Goal: Information Seeking & Learning: Learn about a topic

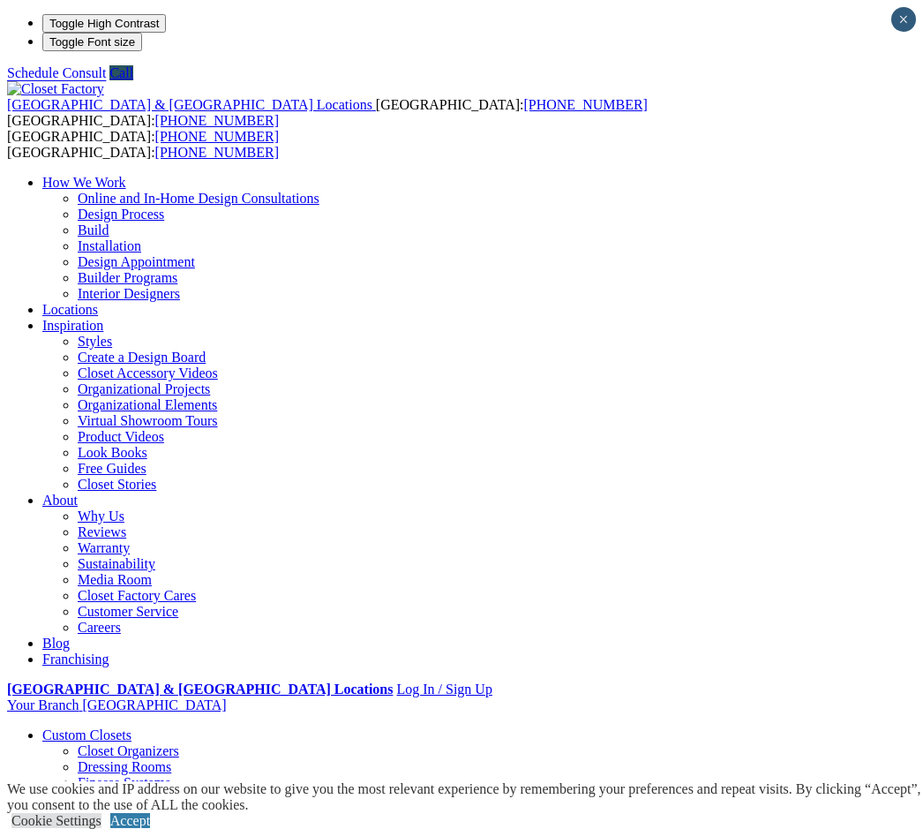
click at [150, 813] on link "Accept" at bounding box center [130, 820] width 40 height 15
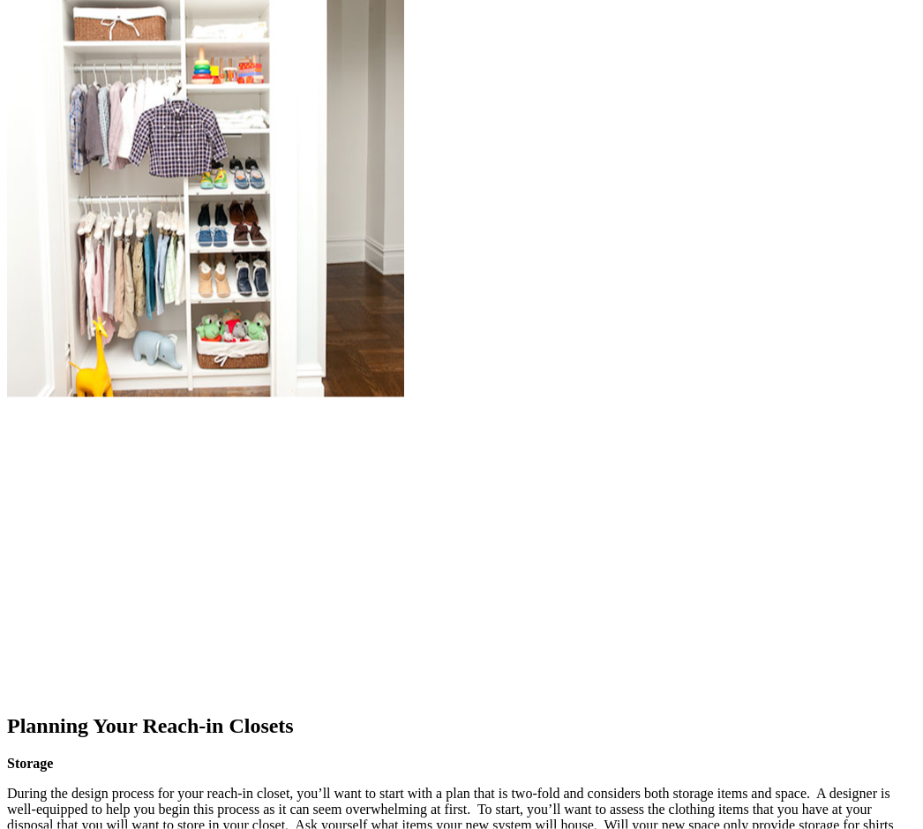
scroll to position [1781, 0]
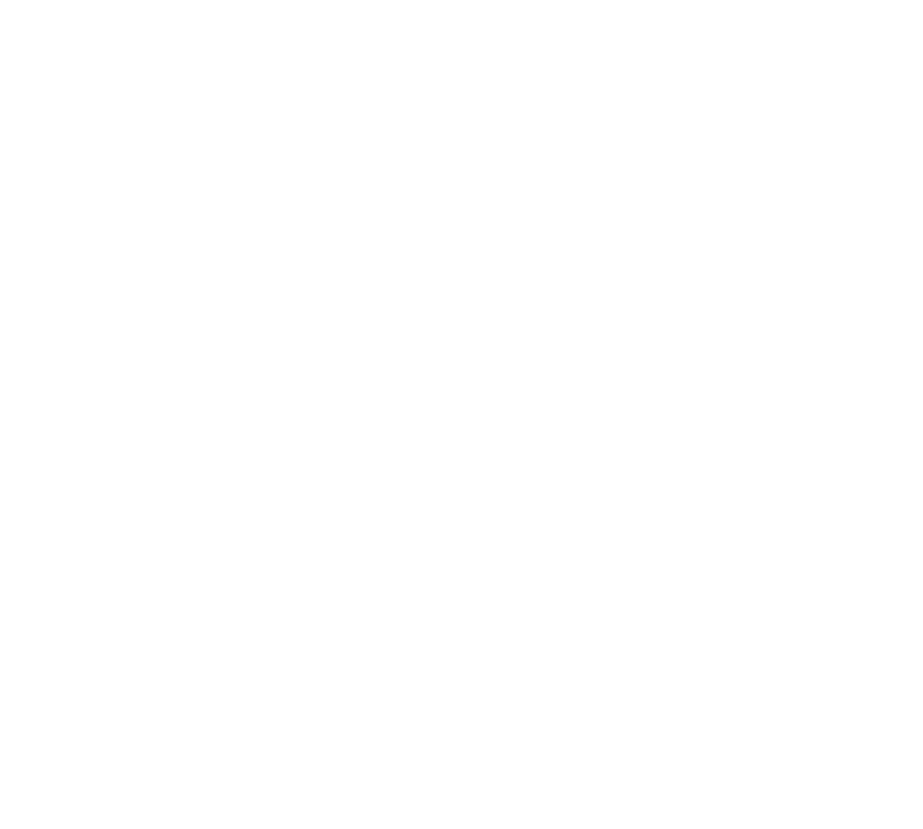
scroll to position [3151, 0]
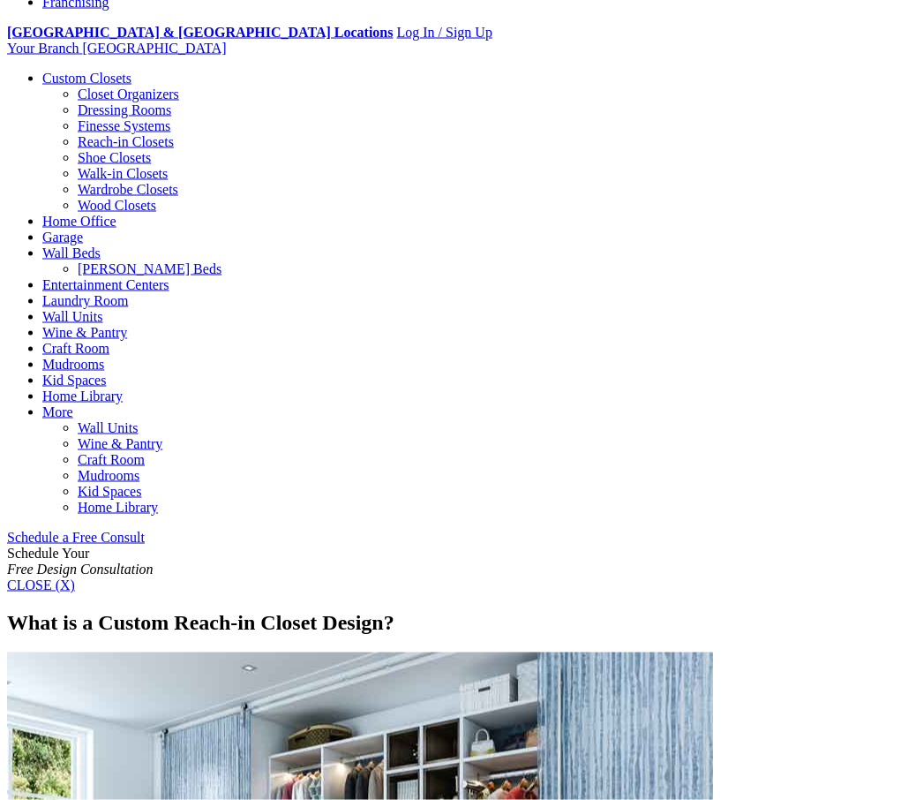
scroll to position [637, 0]
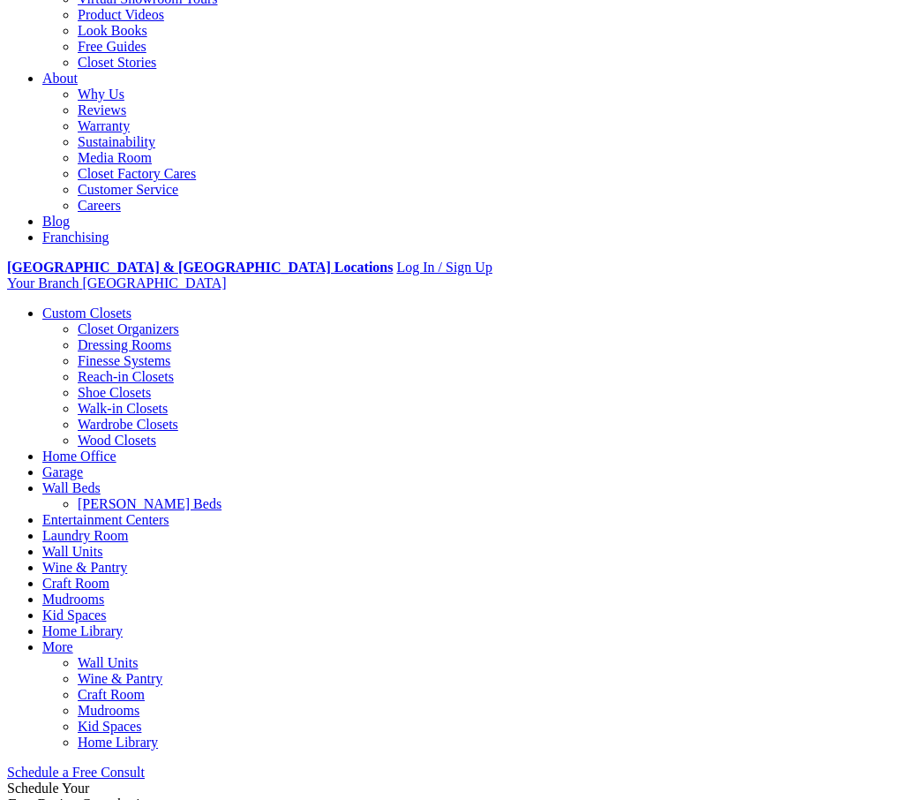
scroll to position [421, 0]
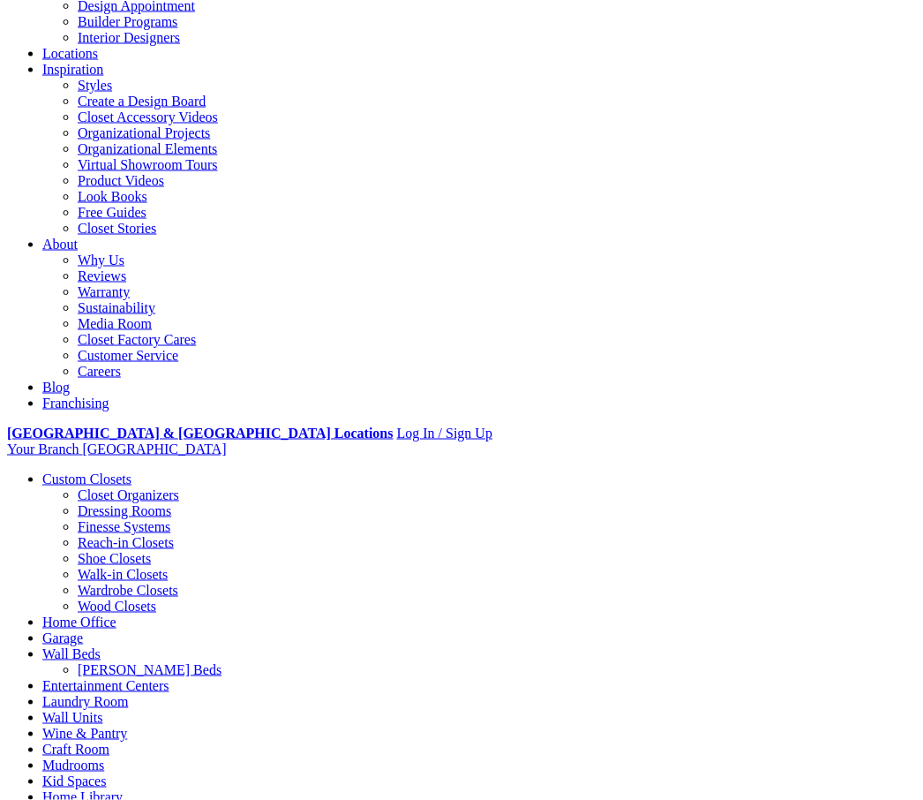
scroll to position [230, 0]
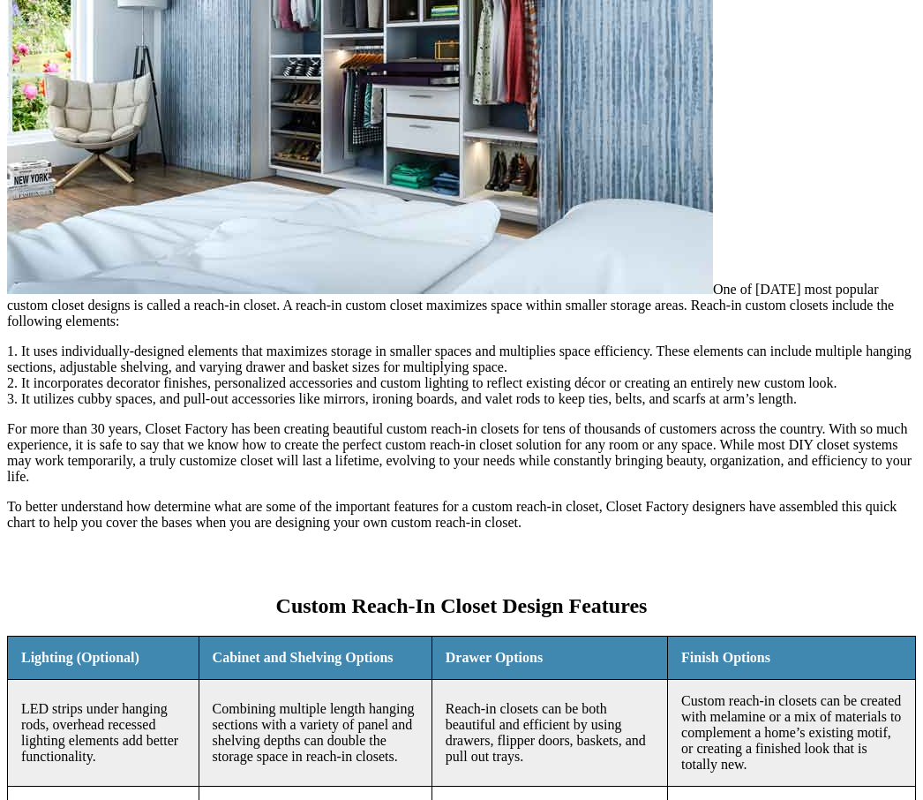
scroll to position [1450, 0]
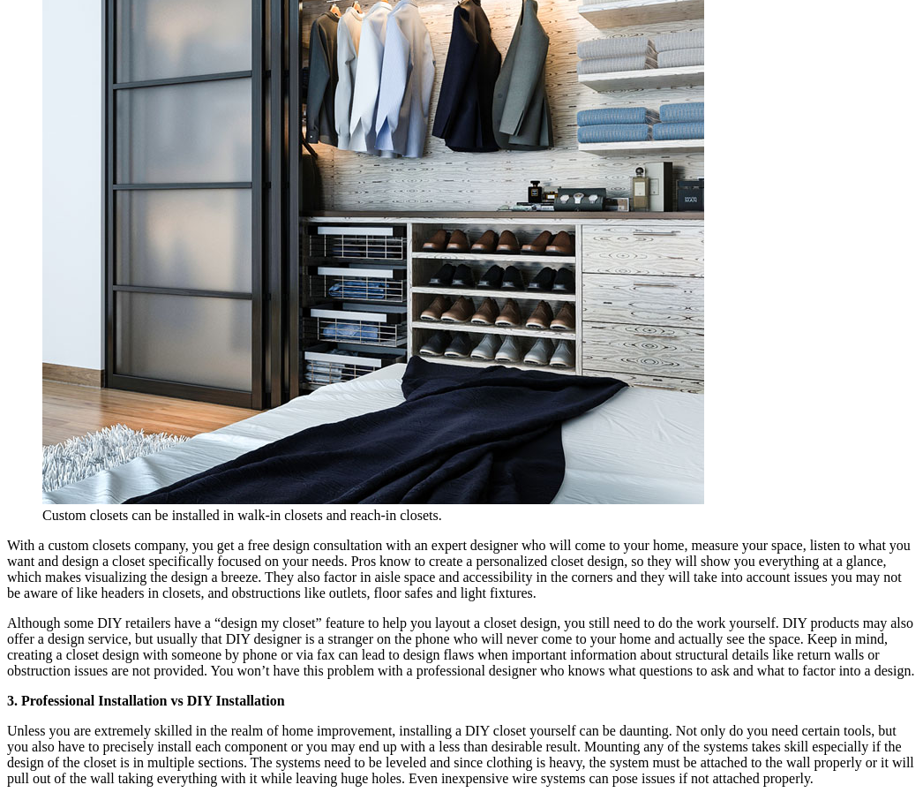
scroll to position [2261, 0]
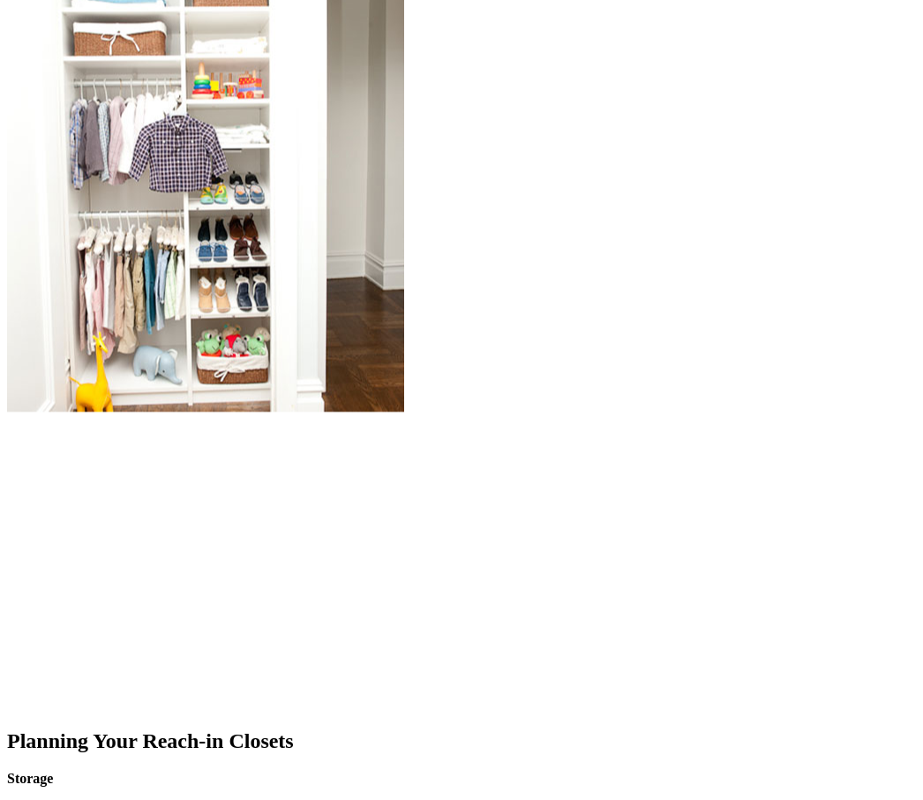
scroll to position [1766, 0]
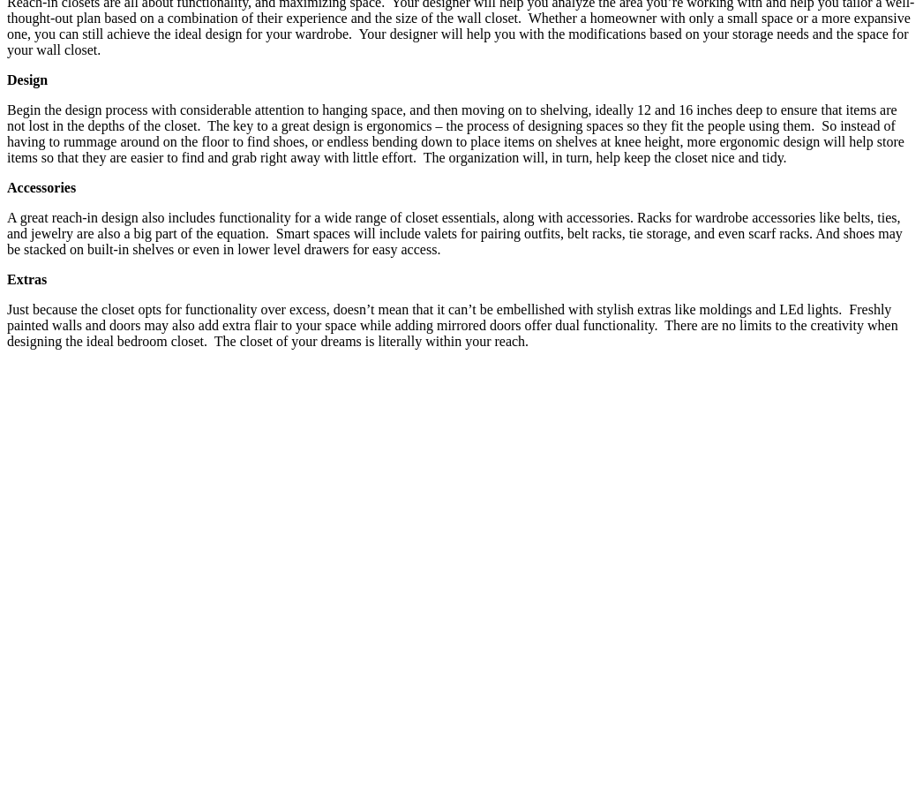
scroll to position [2671, 0]
